Goal: Task Accomplishment & Management: Complete application form

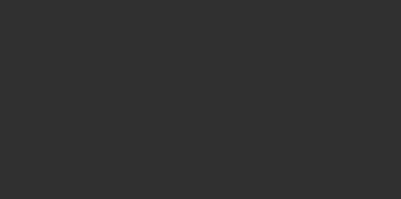
select select "10"
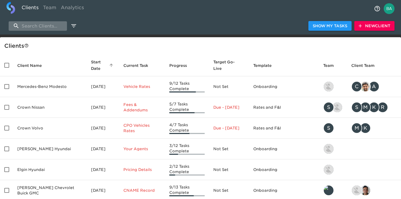
click at [31, 25] on input "search" at bounding box center [38, 25] width 58 height 9
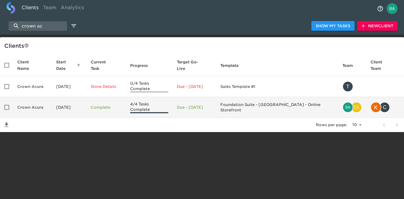
type input "crown ac"
click at [44, 101] on td "Crown Acura" at bounding box center [32, 107] width 39 height 21
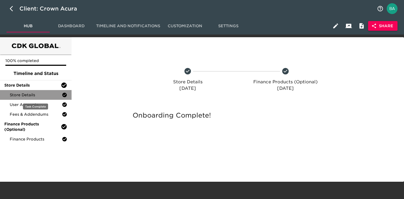
click at [25, 94] on span "Store Details" at bounding box center [36, 94] width 52 height 5
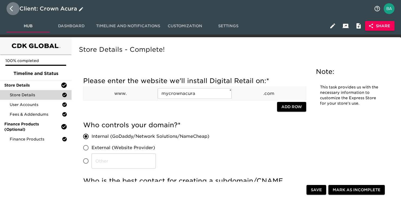
click at [9, 6] on button "button" at bounding box center [12, 8] width 13 height 13
select select "10"
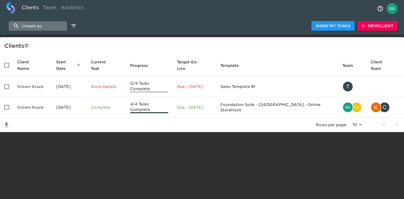
click at [41, 25] on input "crown ac" at bounding box center [38, 25] width 58 height 9
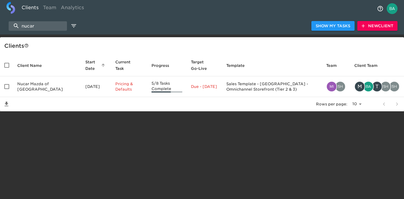
type input "nucar"
click at [371, 25] on span "New Client" at bounding box center [377, 26] width 32 height 7
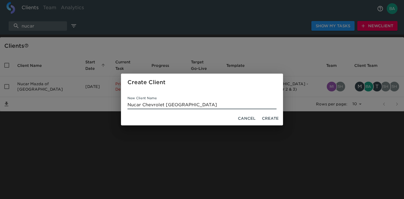
type input "Nucar Chevrolet New Castle"
click at [261, 117] on button "Create" at bounding box center [270, 119] width 21 height 10
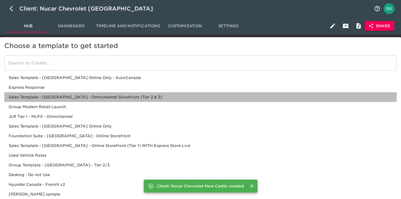
click at [47, 95] on div "Sales Template - USA - Omnichannel Storefront (Tier 2 & 3)" at bounding box center [200, 97] width 392 height 10
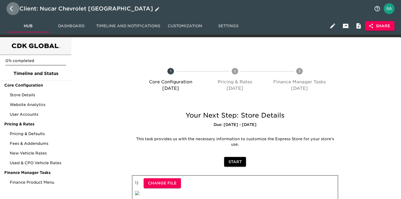
click at [11, 9] on icon "button" at bounding box center [11, 8] width 3 height 5
select select "10"
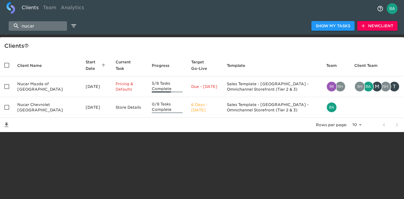
click at [45, 25] on input "nucar" at bounding box center [38, 25] width 58 height 9
type input "n"
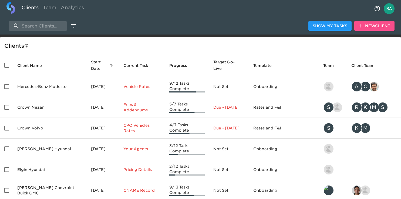
click at [376, 28] on span "New Client" at bounding box center [374, 26] width 32 height 7
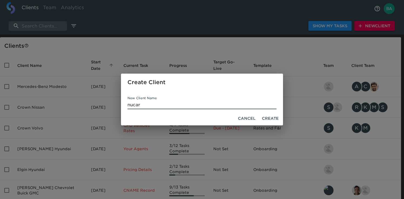
click at [152, 105] on input "nucar" at bounding box center [201, 105] width 149 height 9
type input "Nucar Marketplace"
click at [266, 117] on span "Create" at bounding box center [270, 118] width 17 height 7
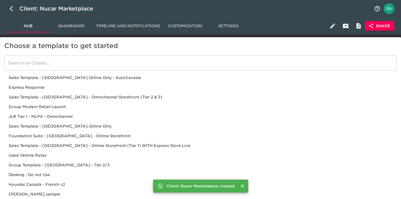
click at [43, 60] on input "search" at bounding box center [200, 63] width 392 height 15
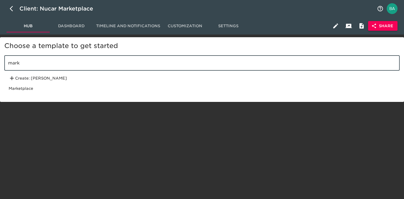
type input "mark"
click at [29, 89] on div "Marketplace" at bounding box center [201, 89] width 395 height 10
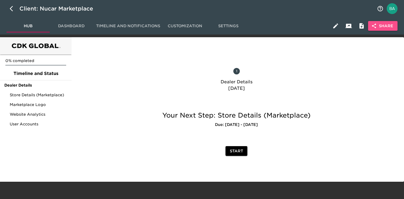
click at [388, 26] on span "Share" at bounding box center [382, 26] width 21 height 7
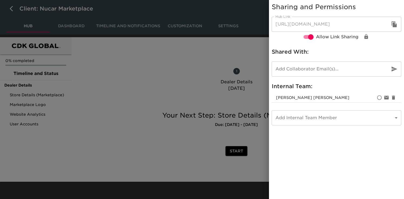
click at [392, 24] on icon "button" at bounding box center [393, 24] width 5 height 6
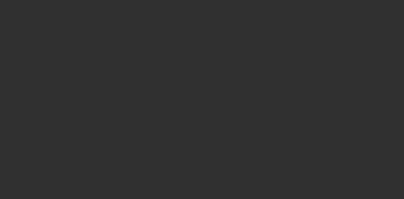
select select "10"
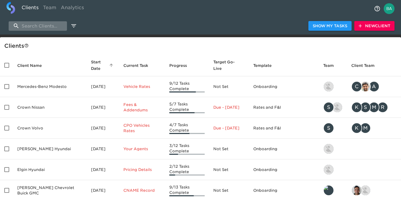
click at [35, 26] on input "search" at bounding box center [38, 25] width 58 height 9
paste input "Keffer Marketplace"
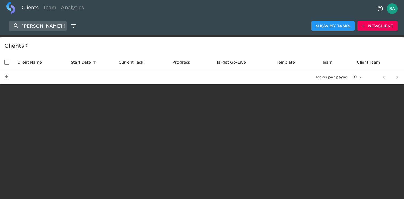
type input "Keffer Marketplace"
click at [366, 26] on span "New Client" at bounding box center [377, 26] width 32 height 7
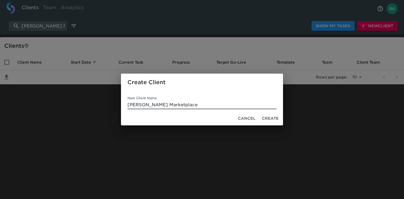
type input "Keffer Marketplace"
click at [265, 117] on span "Create" at bounding box center [270, 118] width 17 height 7
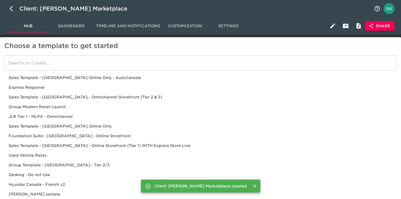
click at [45, 64] on input "search" at bounding box center [200, 63] width 392 height 15
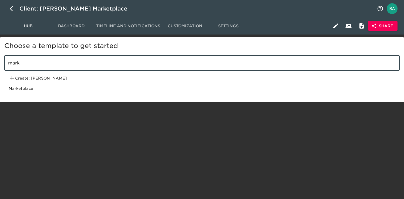
type input "mark"
click at [26, 86] on div "Marketplace" at bounding box center [201, 89] width 395 height 10
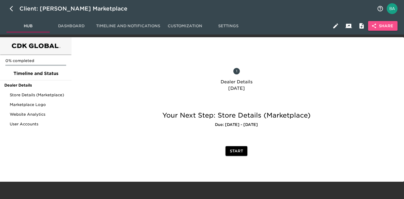
click at [378, 25] on span "Share" at bounding box center [382, 26] width 21 height 7
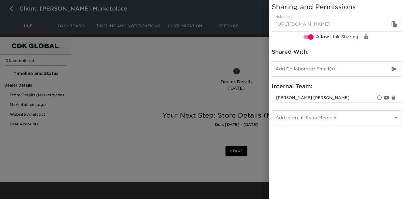
click at [396, 24] on icon "button" at bounding box center [393, 24] width 5 height 6
